Goal: Information Seeking & Learning: Learn about a topic

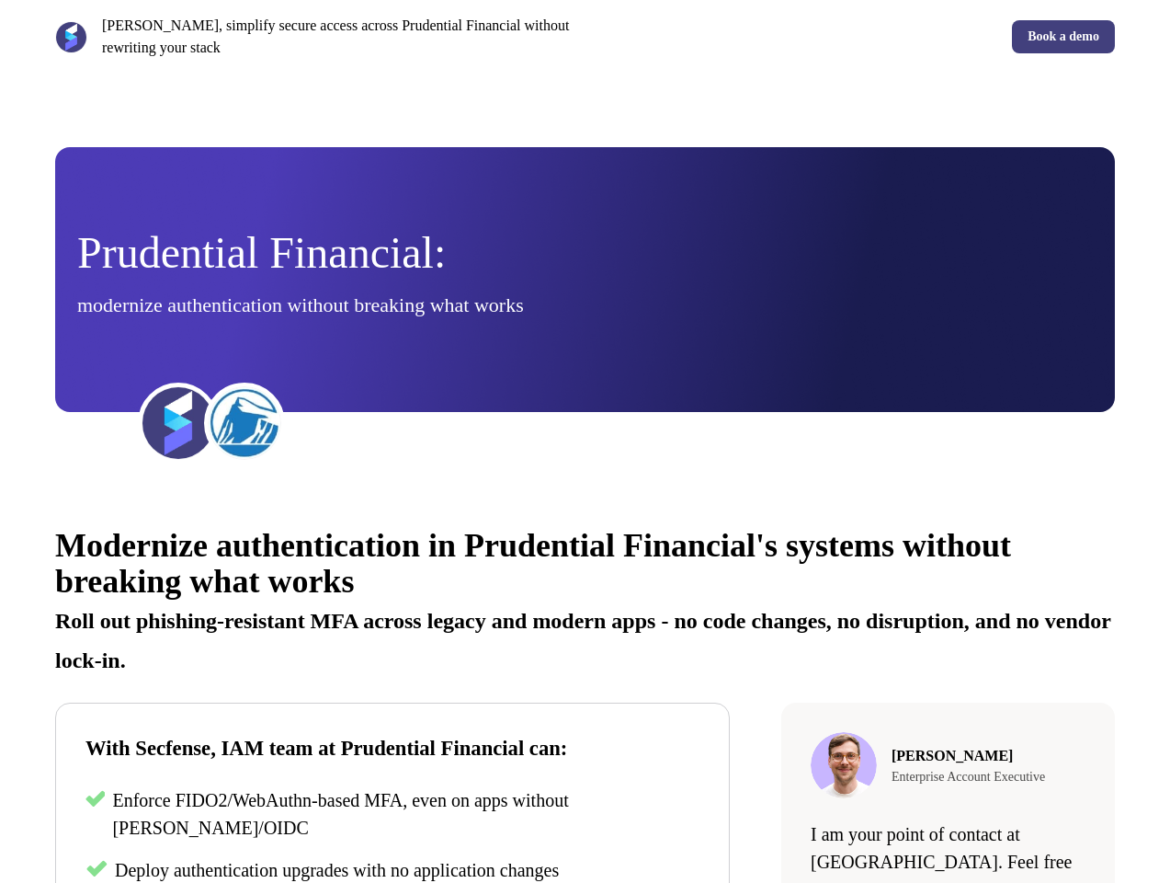
click at [585, 37] on div "[PERSON_NAME], simplify secure access across Prudential Financial without rewri…" at bounding box center [585, 37] width 1170 height 74
click at [316, 37] on p "[PERSON_NAME], simplify secure access across Prudential Financial without rewri…" at bounding box center [340, 37] width 476 height 44
click at [854, 37] on div "Book a demo" at bounding box center [854, 36] width 523 height 33
click at [585, 280] on div "Prudential Financial: modernize authentication without breaking what works" at bounding box center [585, 280] width 1016 height 97
click at [178, 423] on img at bounding box center [179, 423] width 74 height 74
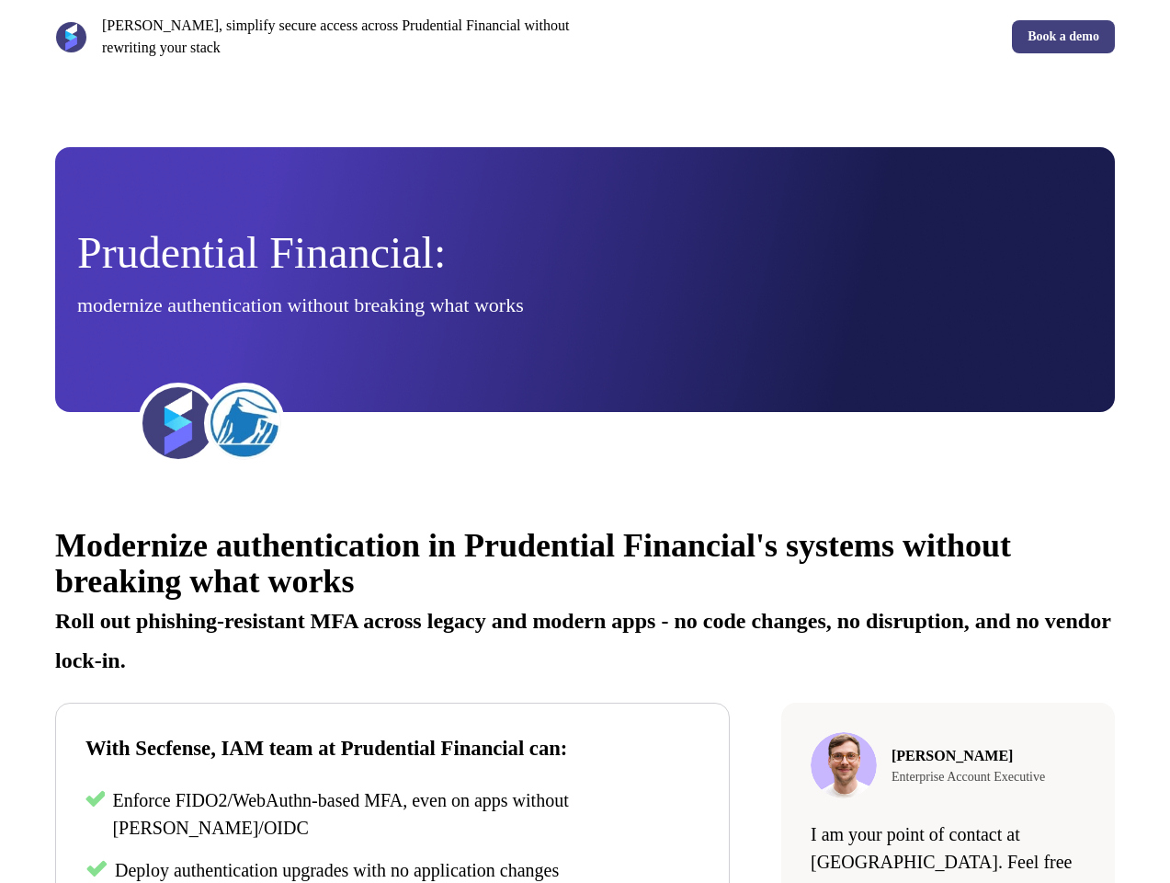
click at [245, 423] on img at bounding box center [245, 423] width 74 height 74
click at [585, 691] on div "Modernize authentication in Prudential Financial's systems without breaking wha…" at bounding box center [585, 831] width 1170 height 662
click at [585, 599] on p "Roll out phishing-resistant MFA across legacy and modern apps - no code changes…" at bounding box center [585, 633] width 1060 height 79
click at [393, 816] on p "Enforce FIDO2/WebAuthn-based MFA, even on apps without [PERSON_NAME]/OIDC" at bounding box center [406, 813] width 588 height 55
click at [393, 870] on span "Deploy authentication upgrades with no application changes" at bounding box center [337, 870] width 444 height 20
